Goal: Task Accomplishment & Management: Manage account settings

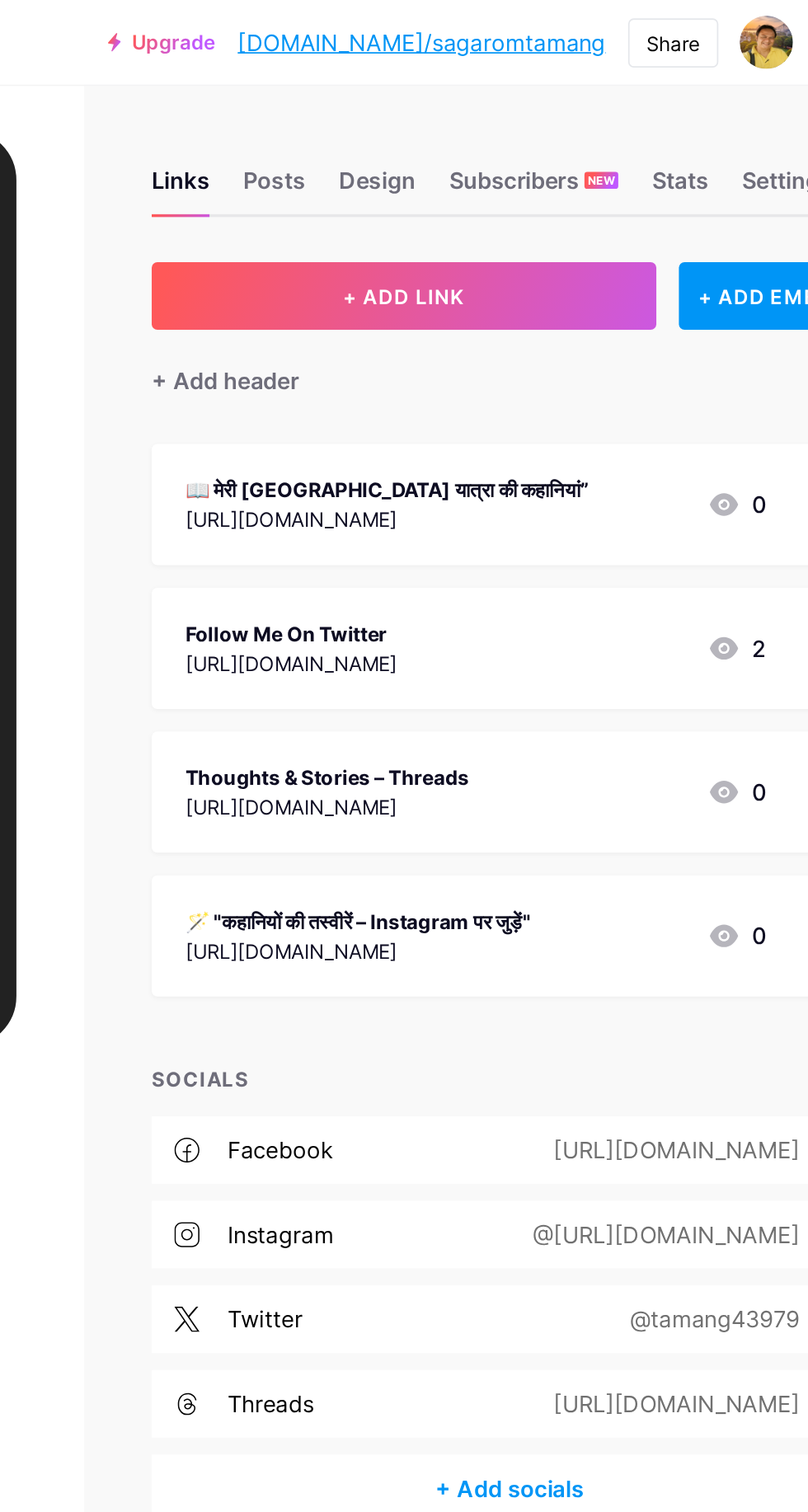
click at [424, 181] on button "+ ADD LINK" at bounding box center [510, 173] width 295 height 39
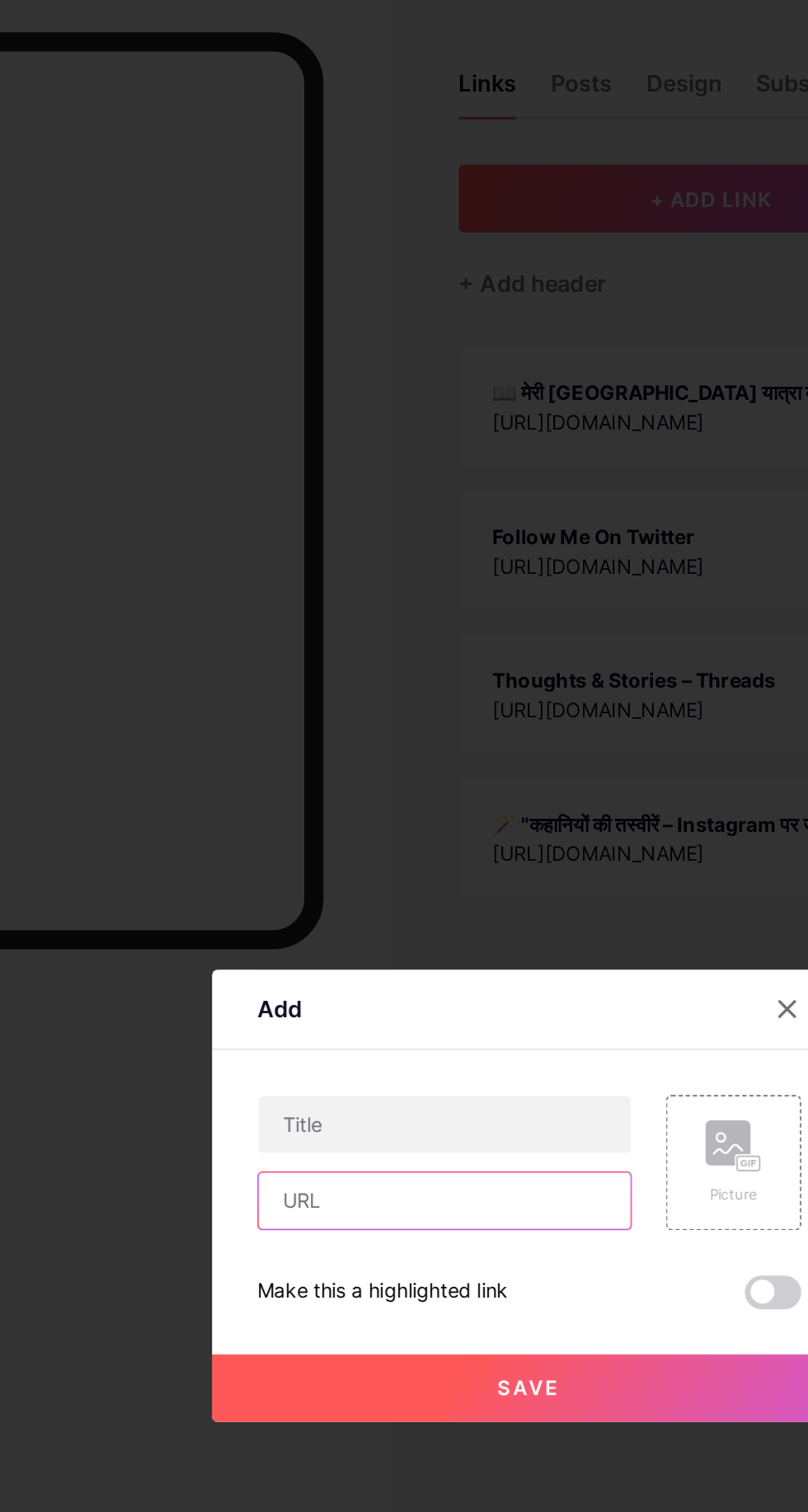
click at [406, 776] on input "text" at bounding box center [354, 759] width 218 height 33
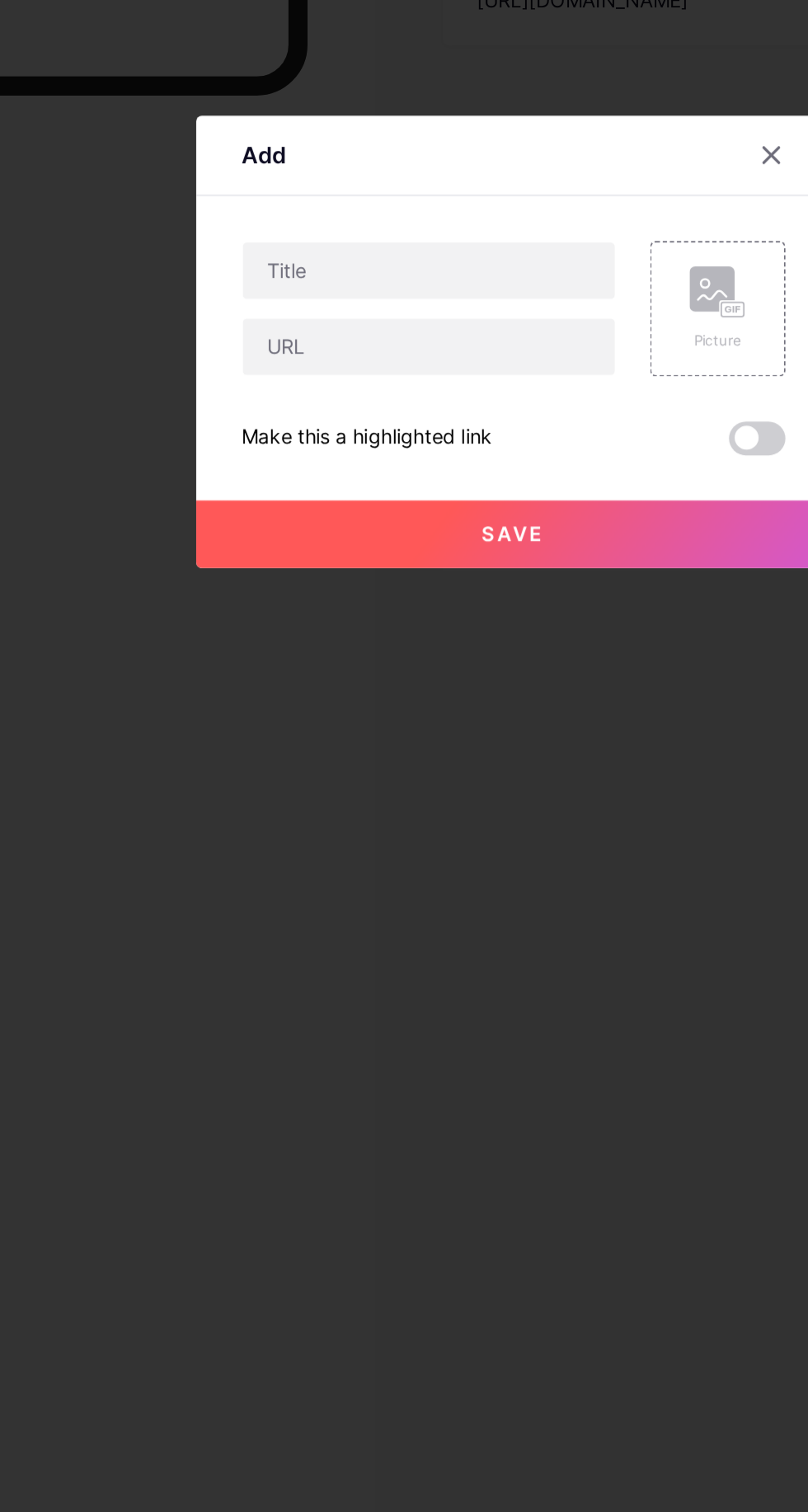
click at [164, 850] on div at bounding box center [404, 756] width 808 height 1512
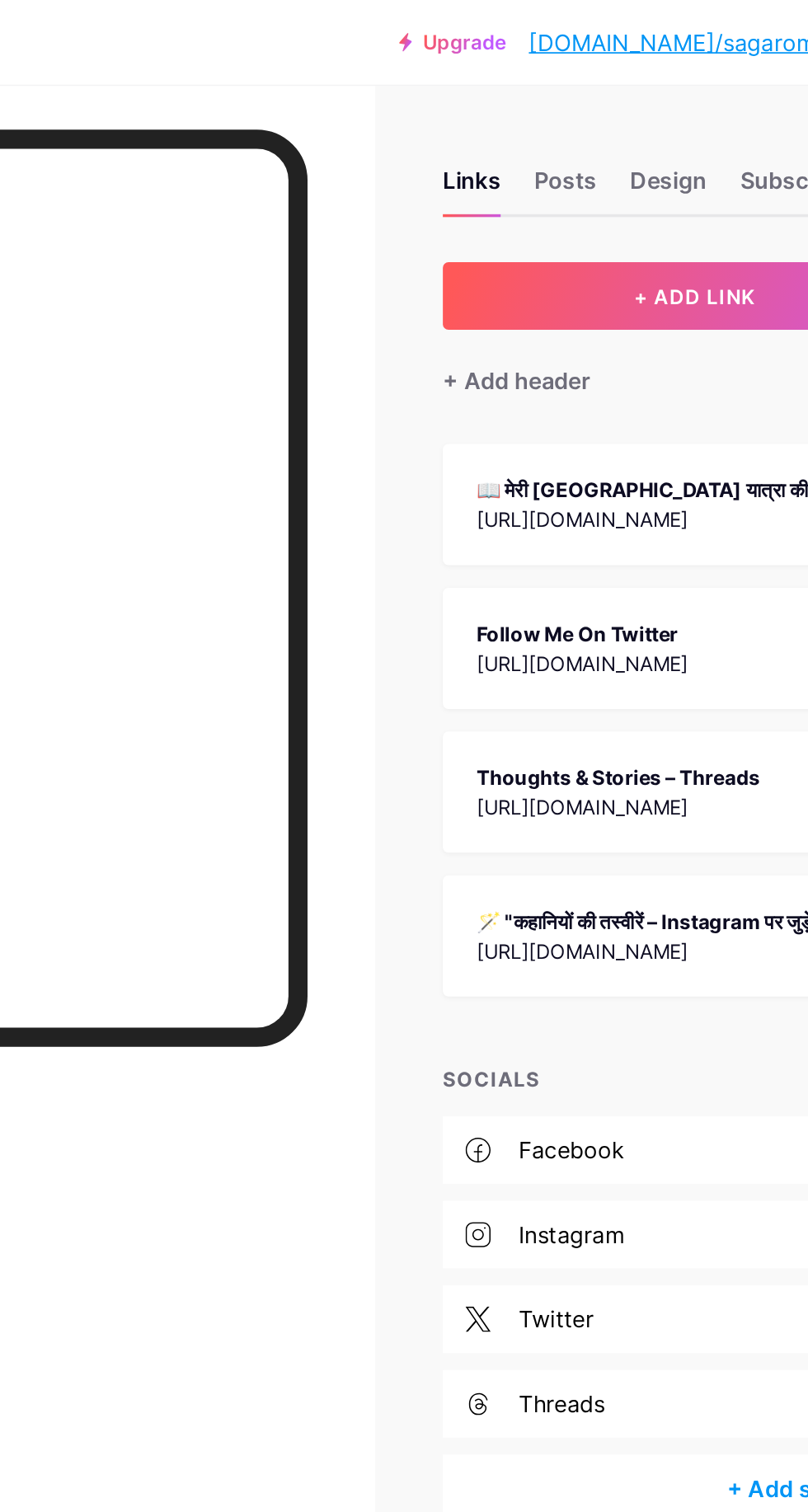
click at [432, 190] on button "+ ADD LINK" at bounding box center [510, 173] width 295 height 39
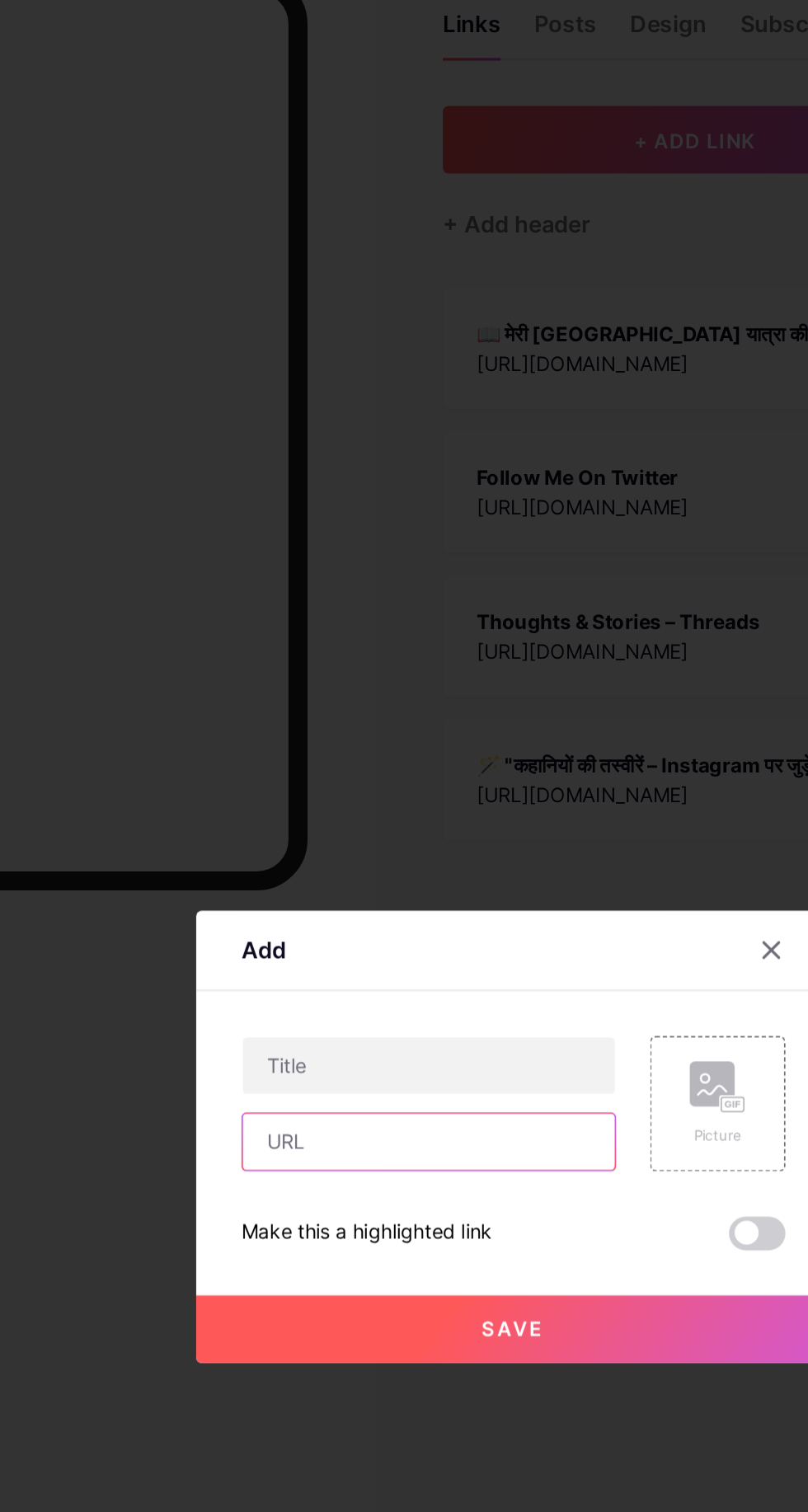
click at [397, 776] on input "text" at bounding box center [354, 759] width 218 height 33
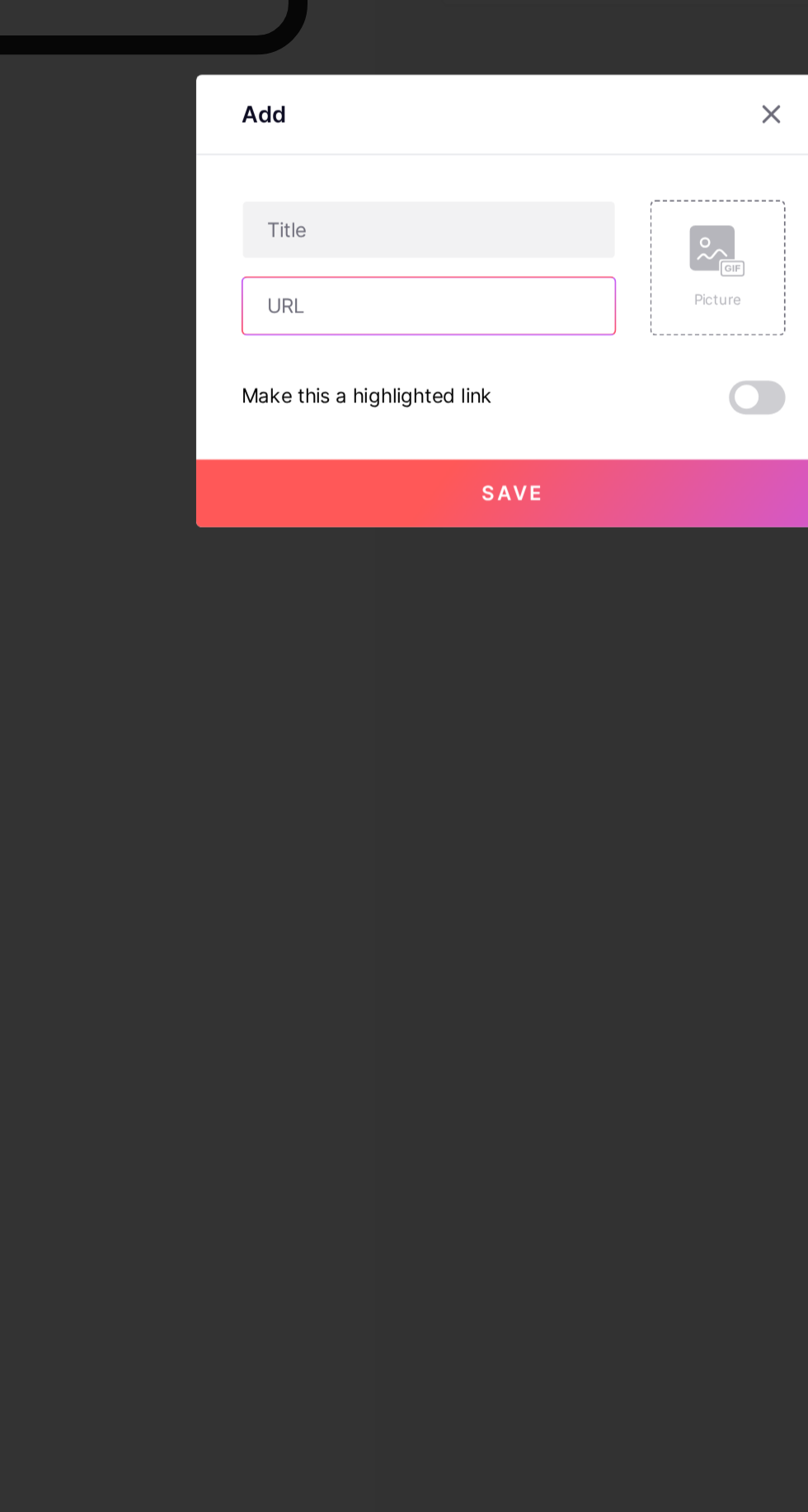
paste input "[URL][DOMAIN_NAME]"
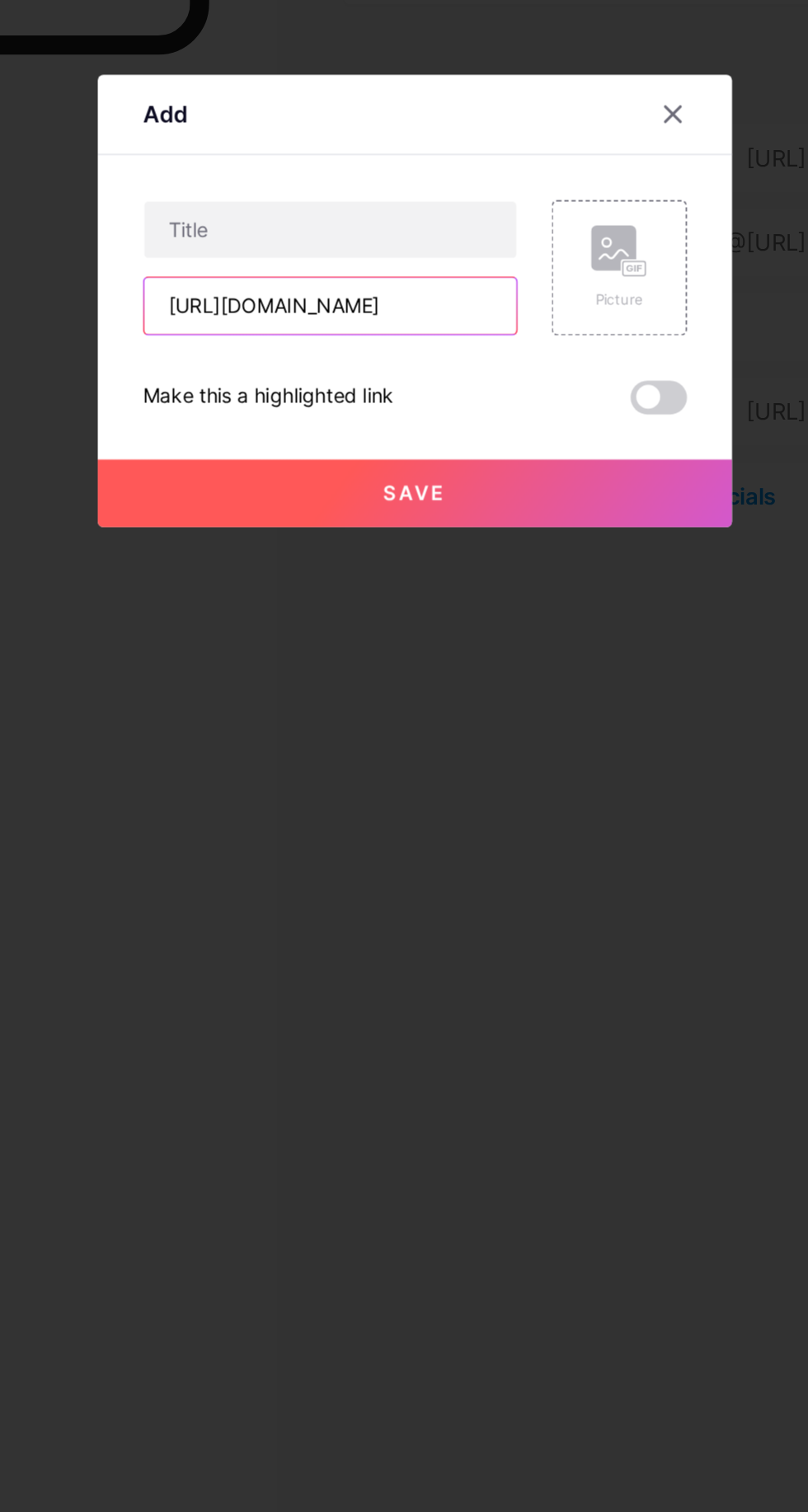
click at [378, 776] on input "[URL][DOMAIN_NAME]" at bounding box center [354, 759] width 218 height 33
type input "[URL][DOMAIN_NAME]"
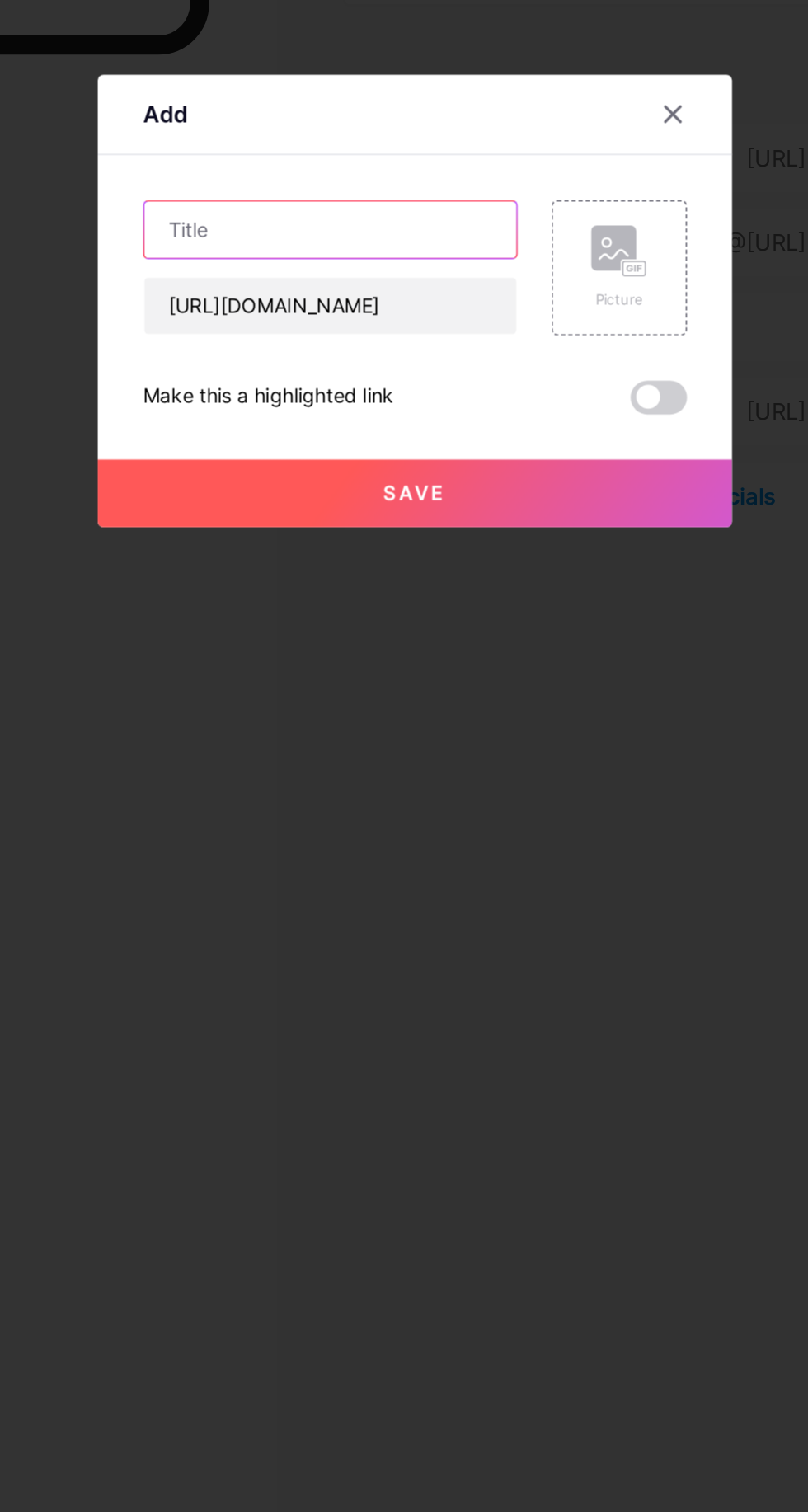
click at [385, 732] on input "text" at bounding box center [354, 715] width 218 height 33
click at [269, 732] on input ""Follow me on Facebook" at bounding box center [354, 715] width 218 height 33
type input "Follow me on Facebook"
click at [289, 889] on button "Save" at bounding box center [404, 869] width 371 height 39
